Goal: Find contact information: Find contact information

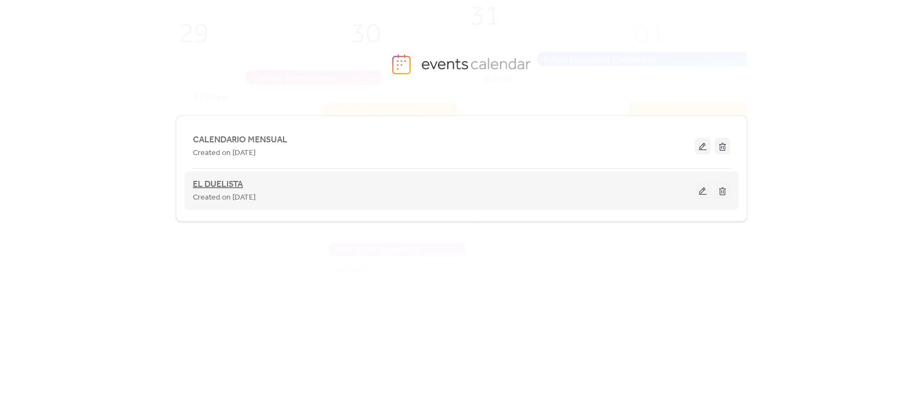
click at [232, 187] on span "EL DUELISTA" at bounding box center [218, 184] width 50 height 13
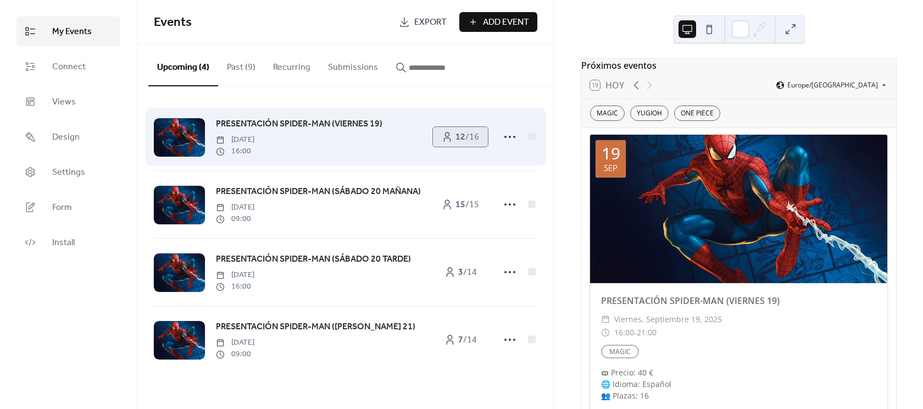
click at [469, 135] on span "12 / 16" at bounding box center [468, 137] width 24 height 13
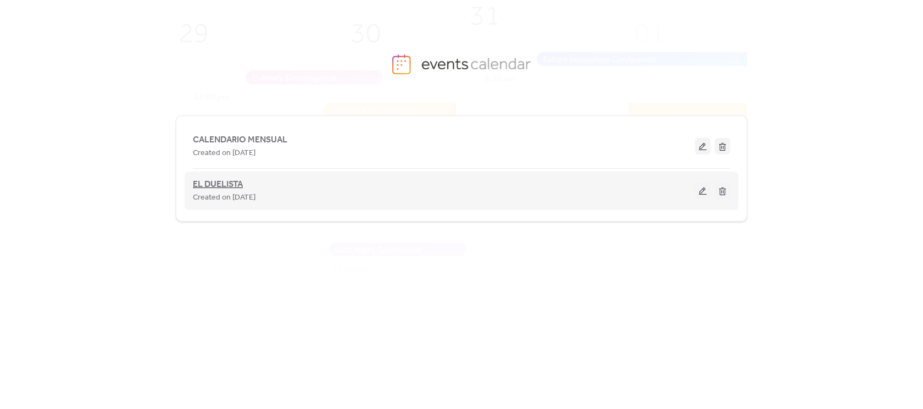
click at [209, 180] on span "EL DUELISTA" at bounding box center [218, 184] width 50 height 13
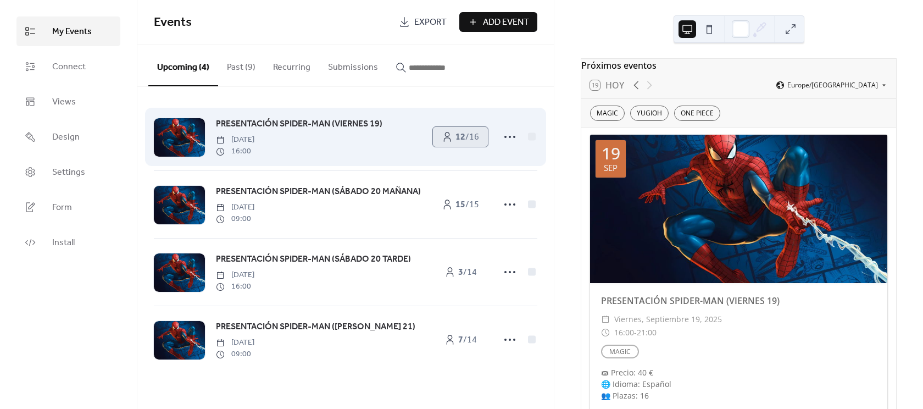
click at [471, 142] on span "12 / 16" at bounding box center [468, 137] width 24 height 13
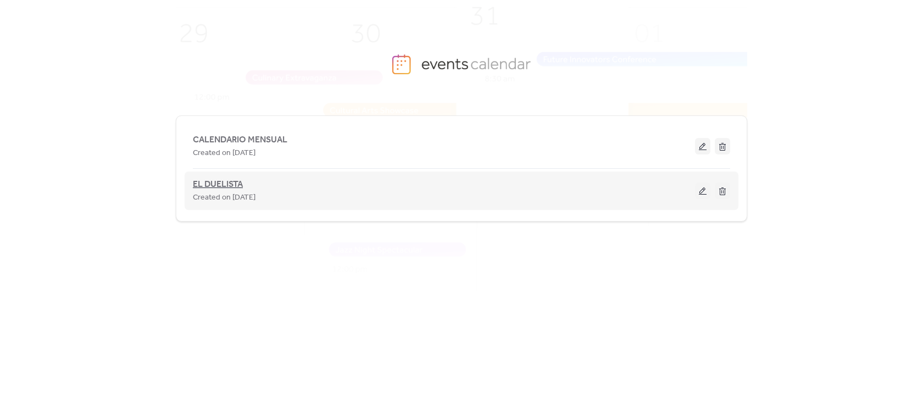
click at [216, 179] on span "EL DUELISTA" at bounding box center [218, 184] width 50 height 13
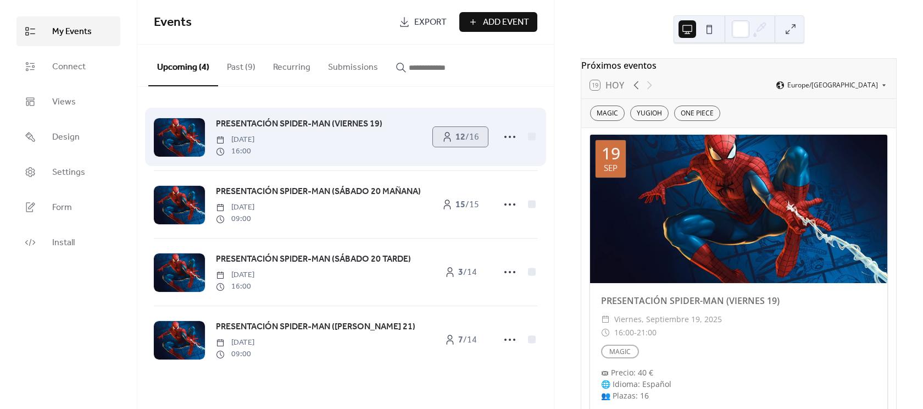
click at [472, 141] on span "12 / 16" at bounding box center [468, 137] width 24 height 13
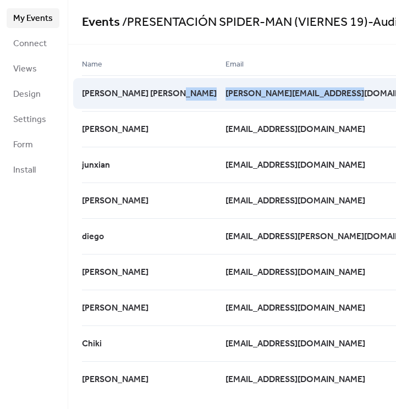
drag, startPoint x: 173, startPoint y: 101, endPoint x: 314, endPoint y: 102, distance: 140.7
click at [0, 0] on div "Daniel González Pérez dani-el_gonzalez@hotmail.com 13 days ago" at bounding box center [0, 0] width 0 height 0
copy div "Daniel González Pérez dani-el_gonzalez@hotmail.com"
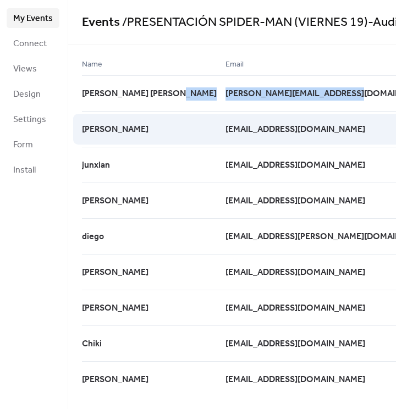
drag, startPoint x: 262, startPoint y: 132, endPoint x: 166, endPoint y: 134, distance: 95.7
click at [0, 0] on div "Fernando Duran ferjedure@hotmail.es 13 days ago" at bounding box center [0, 0] width 0 height 0
copy div "[EMAIL_ADDRESS][DOMAIN_NAME]"
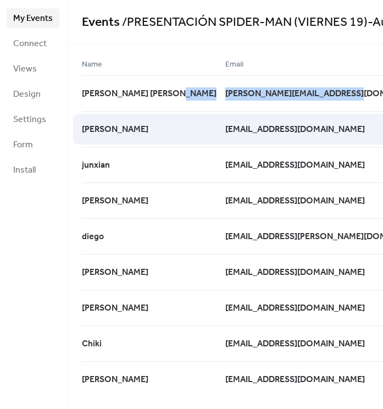
click at [272, 137] on div "[EMAIL_ADDRESS][DOMAIN_NAME]" at bounding box center [332, 129] width 215 height 36
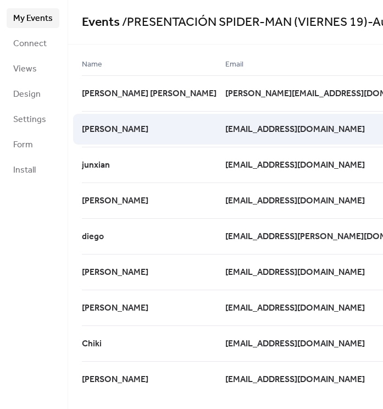
drag, startPoint x: 271, startPoint y: 134, endPoint x: 173, endPoint y: 125, distance: 98.2
click at [0, 0] on div "Fernando Duran ferjedure@hotmail.es 13 days ago" at bounding box center [0, 0] width 0 height 0
copy div "[EMAIL_ADDRESS][DOMAIN_NAME]"
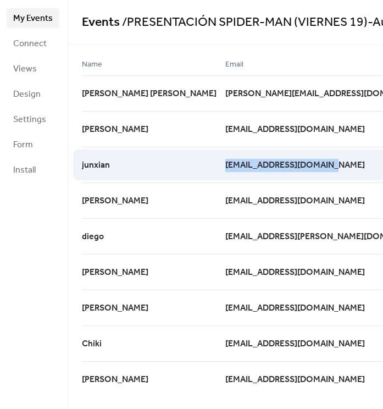
drag, startPoint x: 175, startPoint y: 167, endPoint x: 296, endPoint y: 169, distance: 120.9
click at [296, 169] on div "[EMAIL_ADDRESS][DOMAIN_NAME]" at bounding box center [332, 165] width 215 height 36
copy span "[EMAIL_ADDRESS][DOMAIN_NAME]"
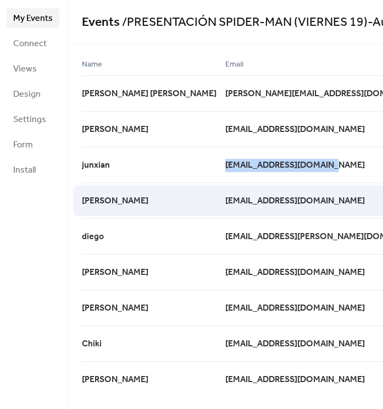
drag, startPoint x: 273, startPoint y: 202, endPoint x: 164, endPoint y: 206, distance: 108.9
click at [0, 0] on div "Arturo Sarmiento arturosarsor@gmail.com 25 days ago" at bounding box center [0, 0] width 0 height 0
copy div "[EMAIL_ADDRESS][DOMAIN_NAME]"
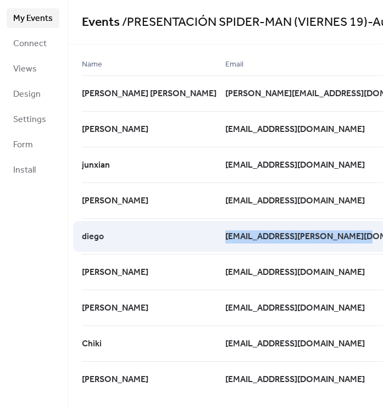
drag, startPoint x: 163, startPoint y: 236, endPoint x: 313, endPoint y: 241, distance: 150.1
click at [0, 0] on div "diego diegomartin.palencia@gmail.com a month ago" at bounding box center [0, 0] width 0 height 0
copy div "[EMAIL_ADDRESS][PERSON_NAME][DOMAIN_NAME]"
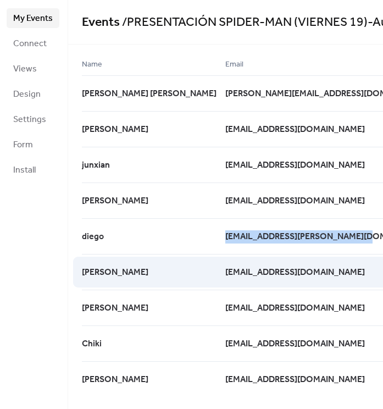
drag, startPoint x: 283, startPoint y: 270, endPoint x: 171, endPoint y: 268, distance: 111.6
click at [0, 0] on div "Borja rabadan borjarabadanlp@gmail.com 13 days ago" at bounding box center [0, 0] width 0 height 0
copy div "[EMAIL_ADDRESS][DOMAIN_NAME]"
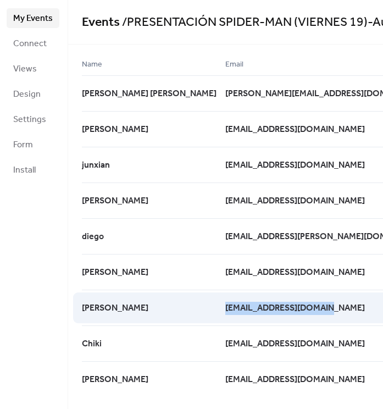
drag, startPoint x: 284, startPoint y: 313, endPoint x: 176, endPoint y: 310, distance: 108.3
click at [225, 310] on div "[EMAIL_ADDRESS][DOMAIN_NAME]" at bounding box center [332, 308] width 215 height 36
copy span "[EMAIL_ADDRESS][DOMAIN_NAME]"
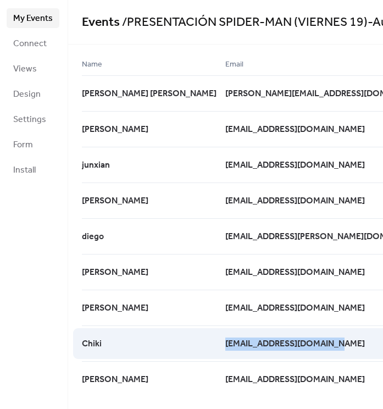
drag, startPoint x: 204, startPoint y: 341, endPoint x: 295, endPoint y: 351, distance: 91.2
click at [295, 351] on div "[EMAIL_ADDRESS][DOMAIN_NAME]" at bounding box center [332, 343] width 215 height 36
copy span "[EMAIL_ADDRESS][DOMAIN_NAME]"
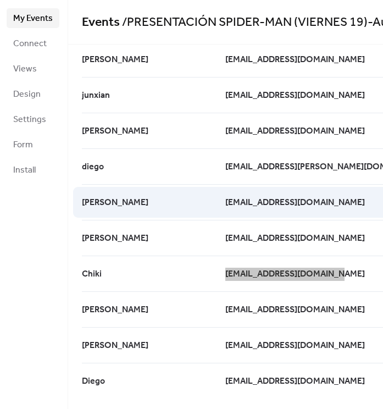
scroll to position [129, 0]
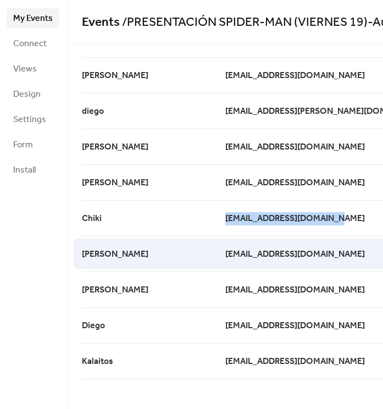
drag, startPoint x: 318, startPoint y: 251, endPoint x: 154, endPoint y: 246, distance: 163.3
click at [0, 0] on div "Alberto albertogonzalez198924@gmail.com 7 days ago" at bounding box center [0, 0] width 0 height 0
copy div "[EMAIL_ADDRESS][DOMAIN_NAME]"
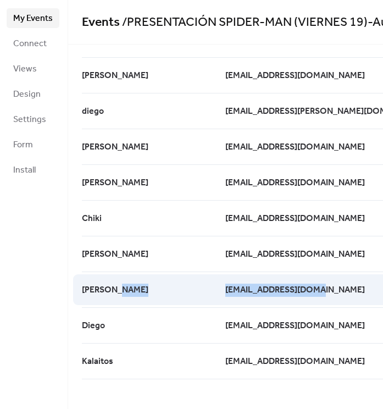
drag, startPoint x: 160, startPoint y: 292, endPoint x: 264, endPoint y: 298, distance: 103.5
click at [0, 0] on div "Alberto poyopunto4@gmail.com 8 days ago" at bounding box center [0, 0] width 0 height 0
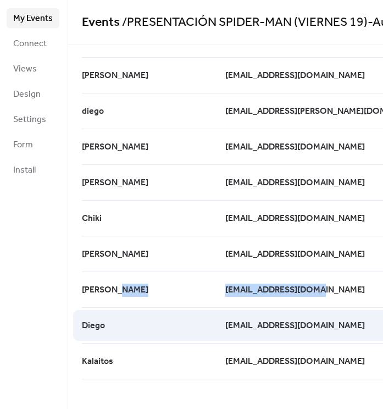
drag, startPoint x: 175, startPoint y: 327, endPoint x: 297, endPoint y: 323, distance: 121.5
click at [0, 0] on div "Diego sfdsevillatotal@gmail.com 7 days ago" at bounding box center [0, 0] width 0 height 0
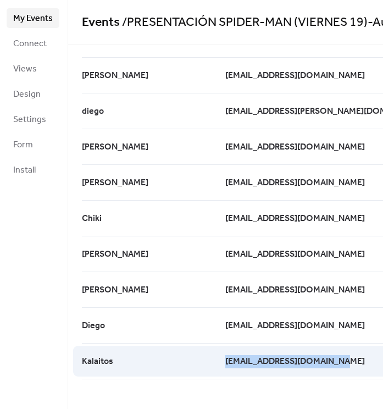
drag, startPoint x: 171, startPoint y: 357, endPoint x: 300, endPoint y: 367, distance: 129.0
click at [0, 0] on div "Kalaitos electrofriki2.0@gmail.com a month ago" at bounding box center [0, 0] width 0 height 0
